Goal: Information Seeking & Learning: Stay updated

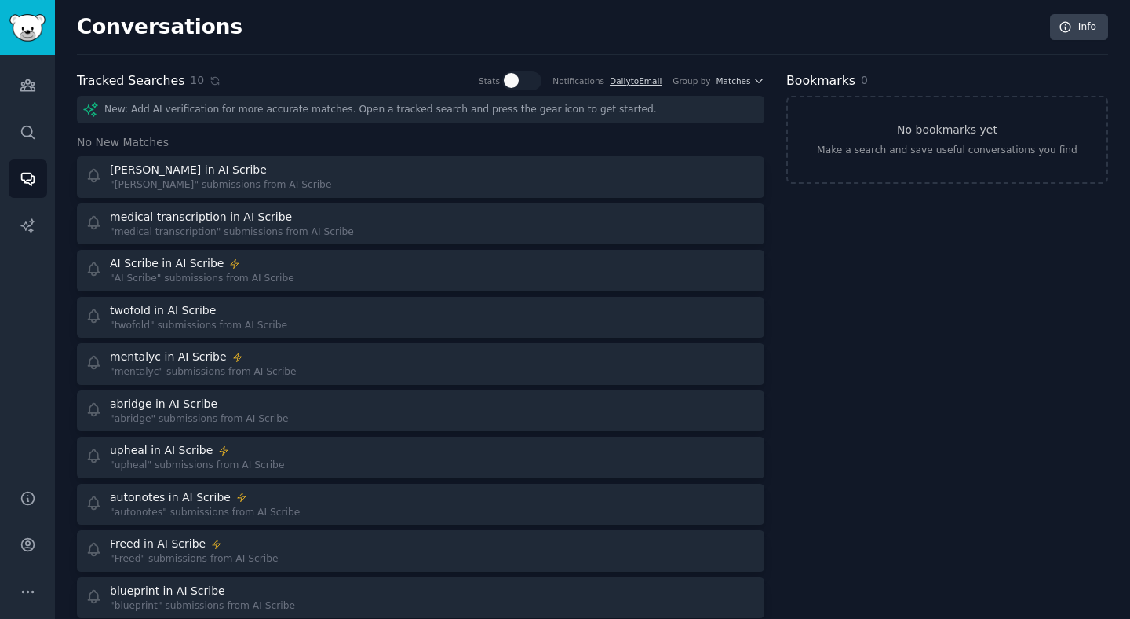
click at [203, 88] on div "10" at bounding box center [205, 80] width 31 height 16
click at [205, 88] on div "10" at bounding box center [205, 80] width 31 height 16
click at [216, 79] on div "Tracked Searches 10 Stats Notifications Daily to Email Group by Matches" at bounding box center [421, 81] width 688 height 20
click at [214, 79] on div "Tracked Searches 10 Stats Notifications Daily to Email Group by Matches" at bounding box center [421, 81] width 688 height 20
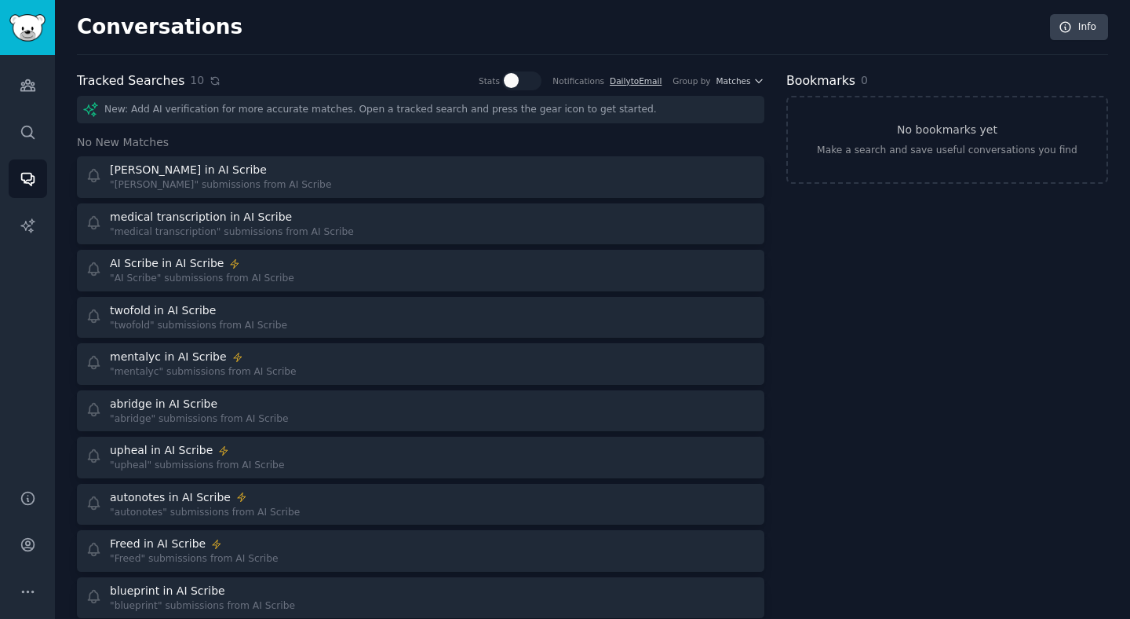
click at [210, 85] on icon at bounding box center [215, 80] width 11 height 11
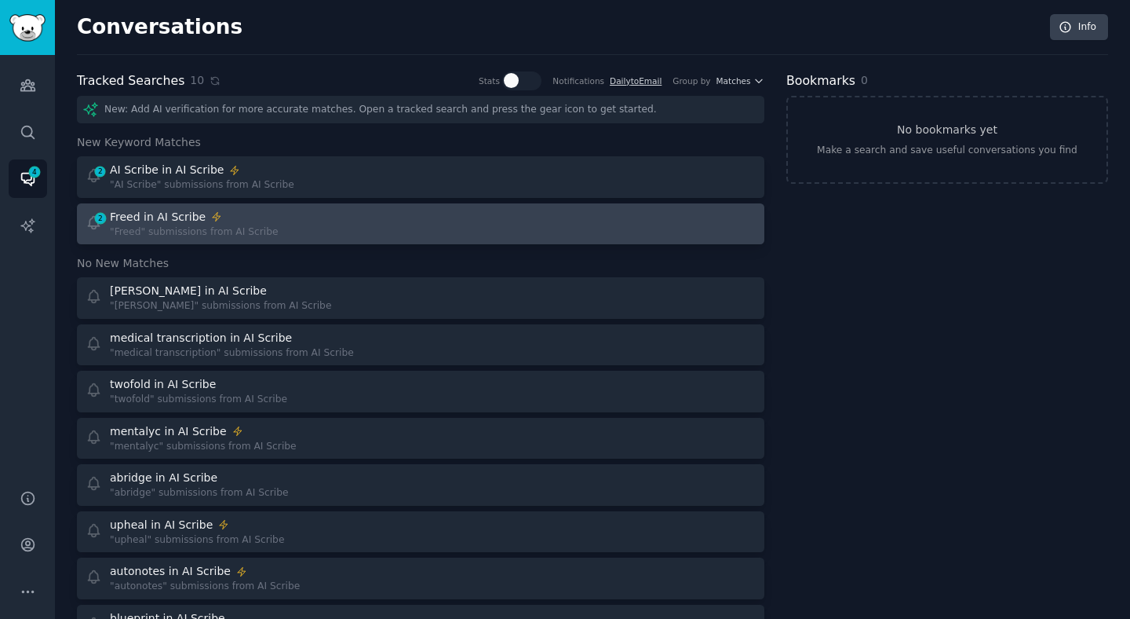
click at [211, 228] on div ""Freed" submissions from AI Scribe" at bounding box center [194, 232] width 168 height 14
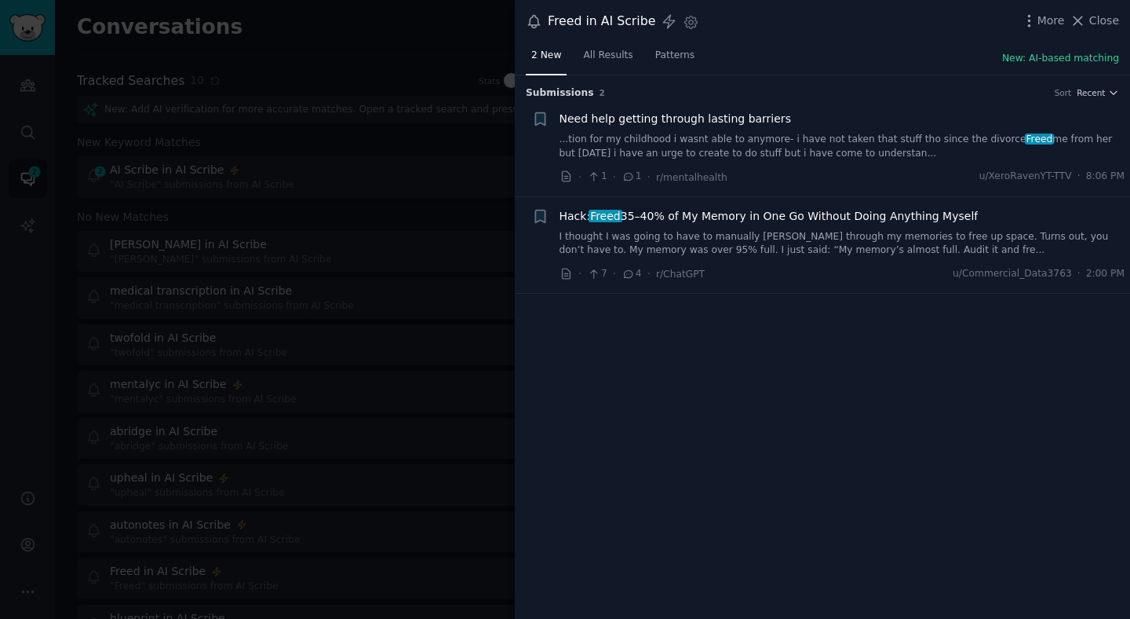
click at [494, 488] on div at bounding box center [565, 309] width 1130 height 619
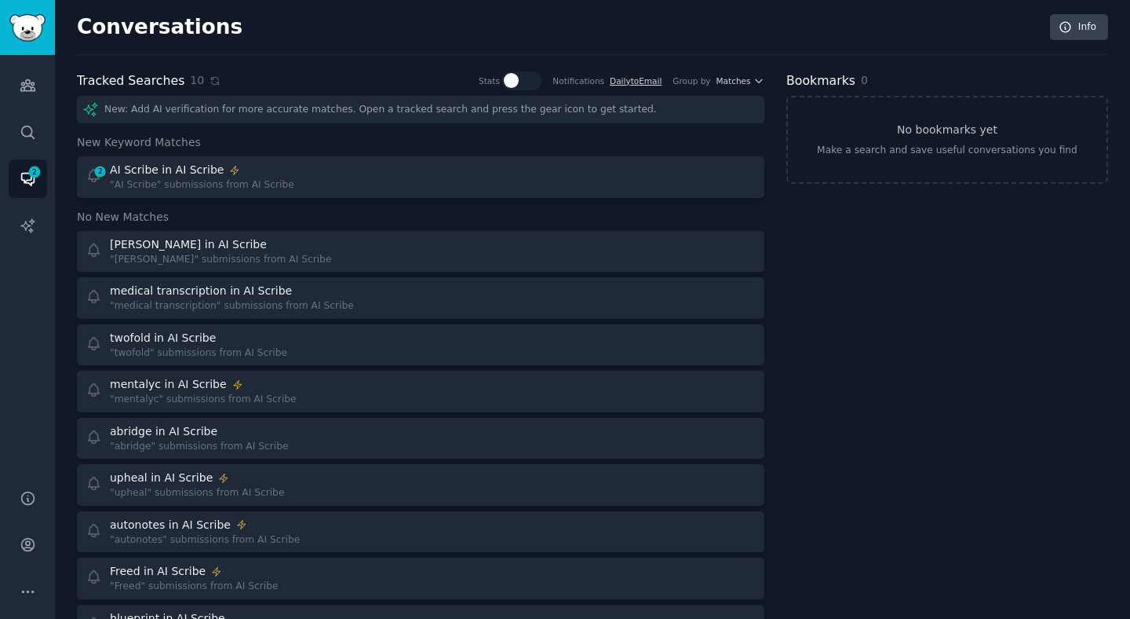
click at [374, 153] on div "New: Add AI verification for more accurate matches. Open a tracked search and p…" at bounding box center [421, 393] width 688 height 594
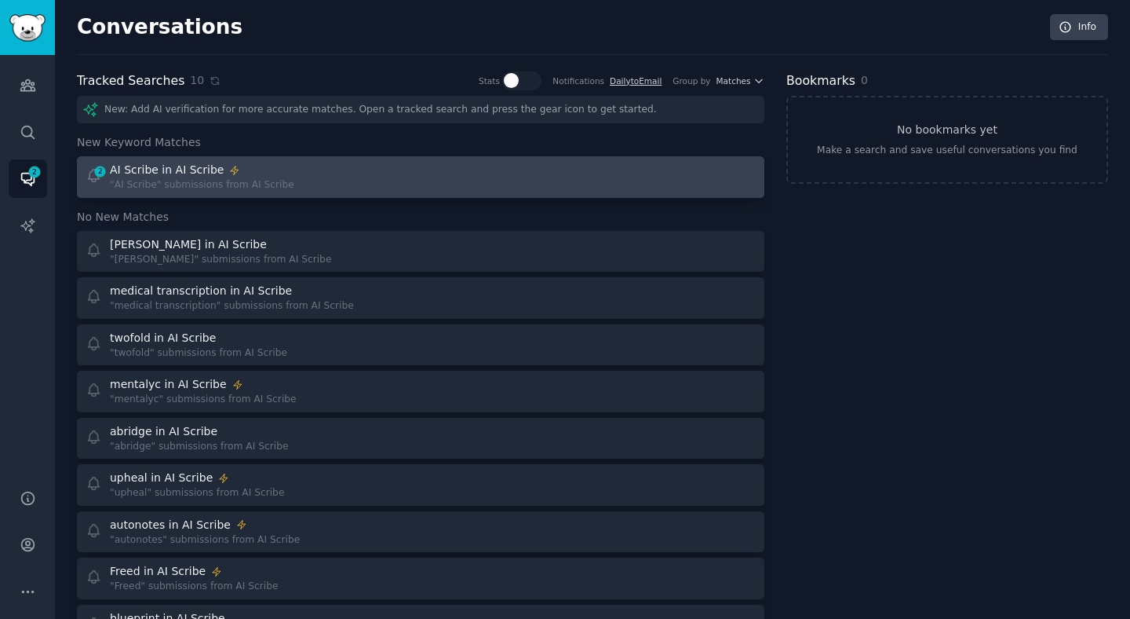
click at [370, 160] on link "2 AI Scribe in AI Scribe "AI Scribe" submissions from AI Scribe" at bounding box center [421, 177] width 688 height 42
